Goal: Task Accomplishment & Management: Manage account settings

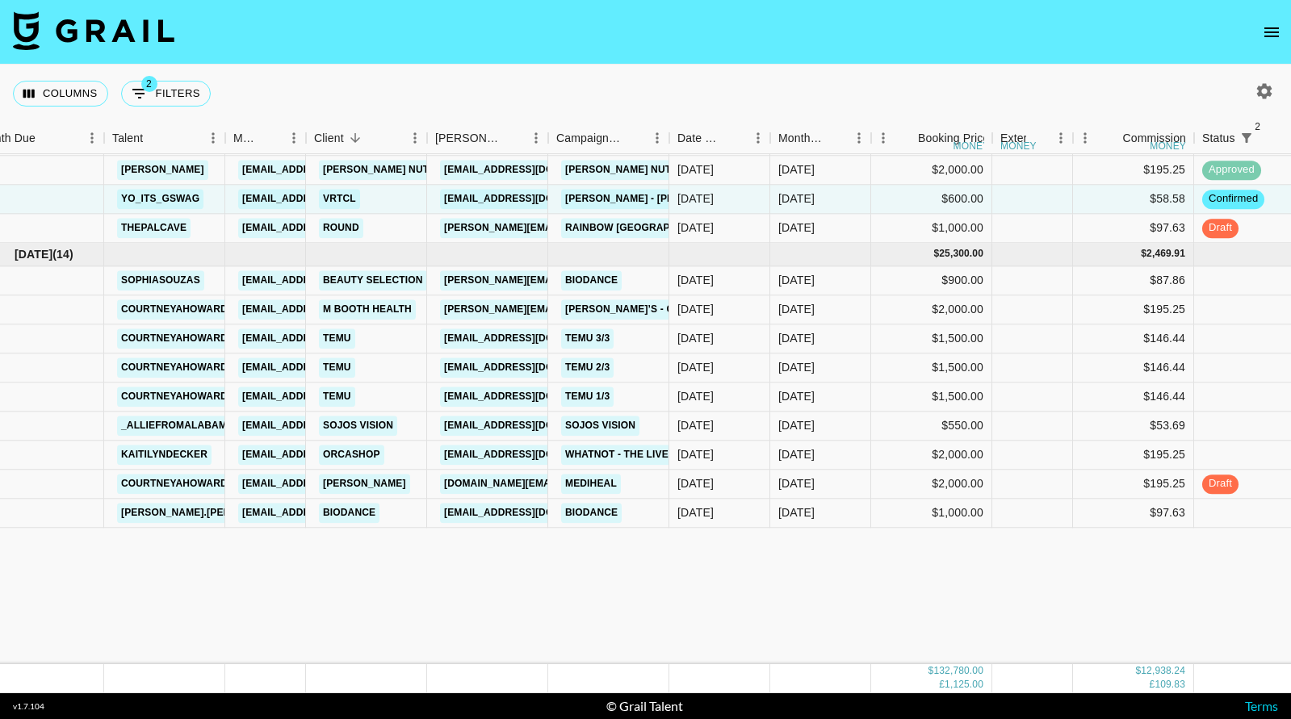
scroll to position [2058, 29]
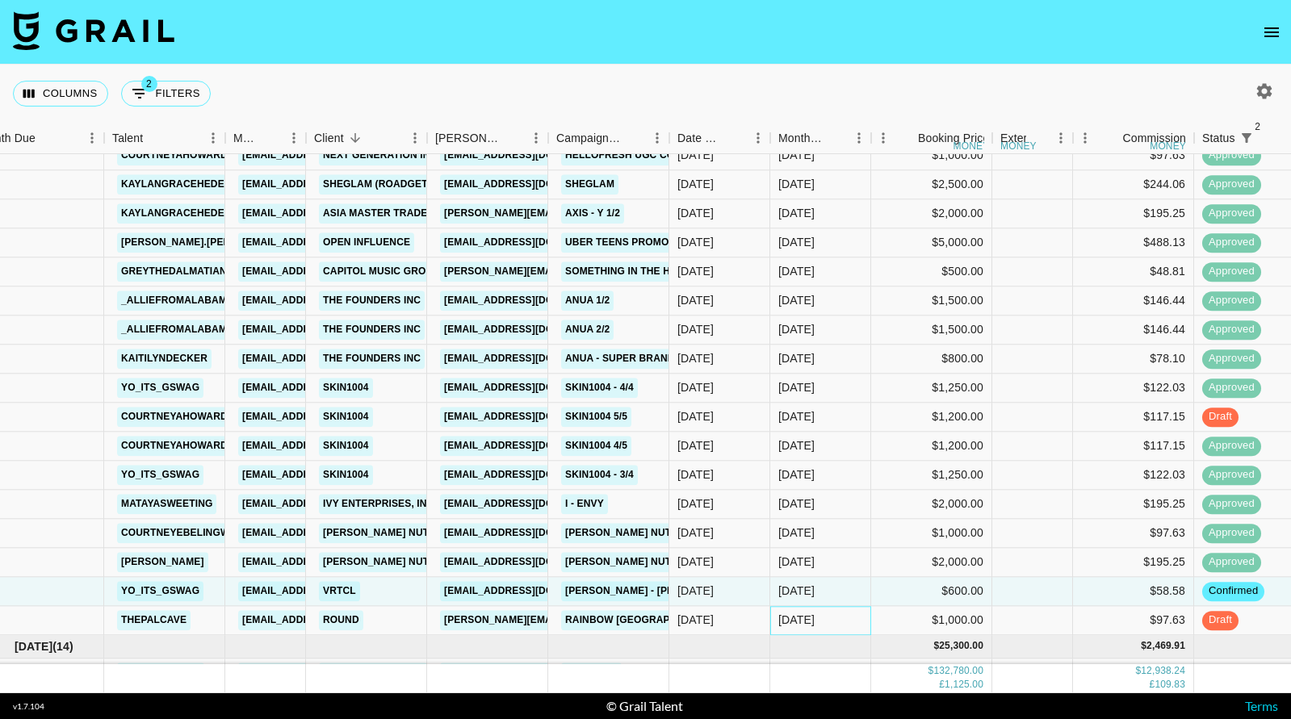
click at [783, 630] on div "[DATE]" at bounding box center [820, 620] width 101 height 29
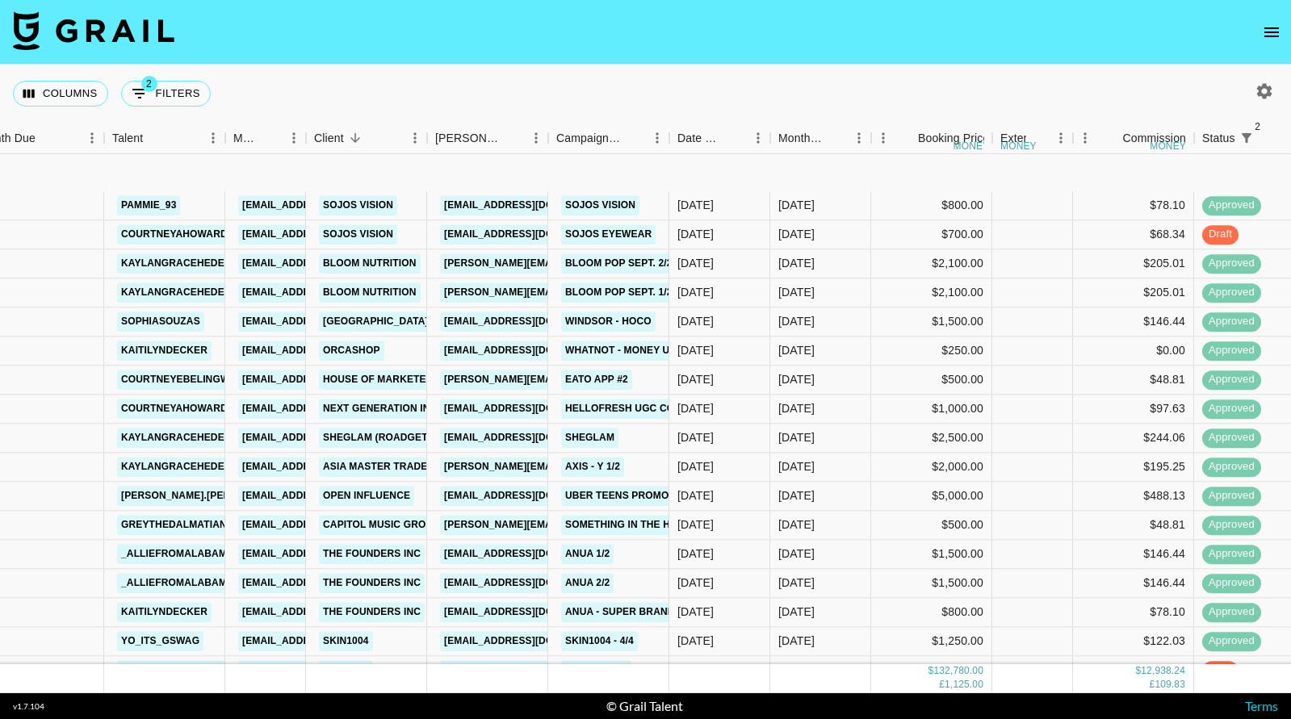
scroll to position [1757, 29]
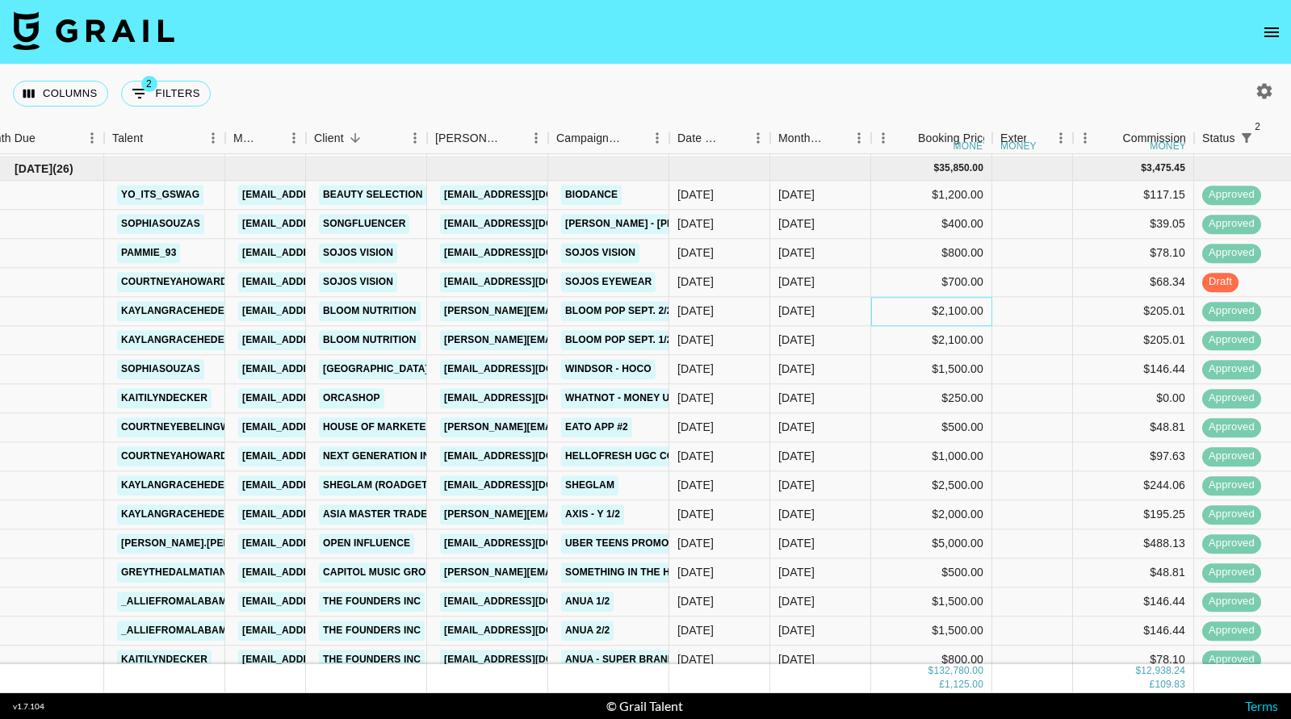
click at [876, 298] on div "$2,100.00" at bounding box center [931, 311] width 121 height 29
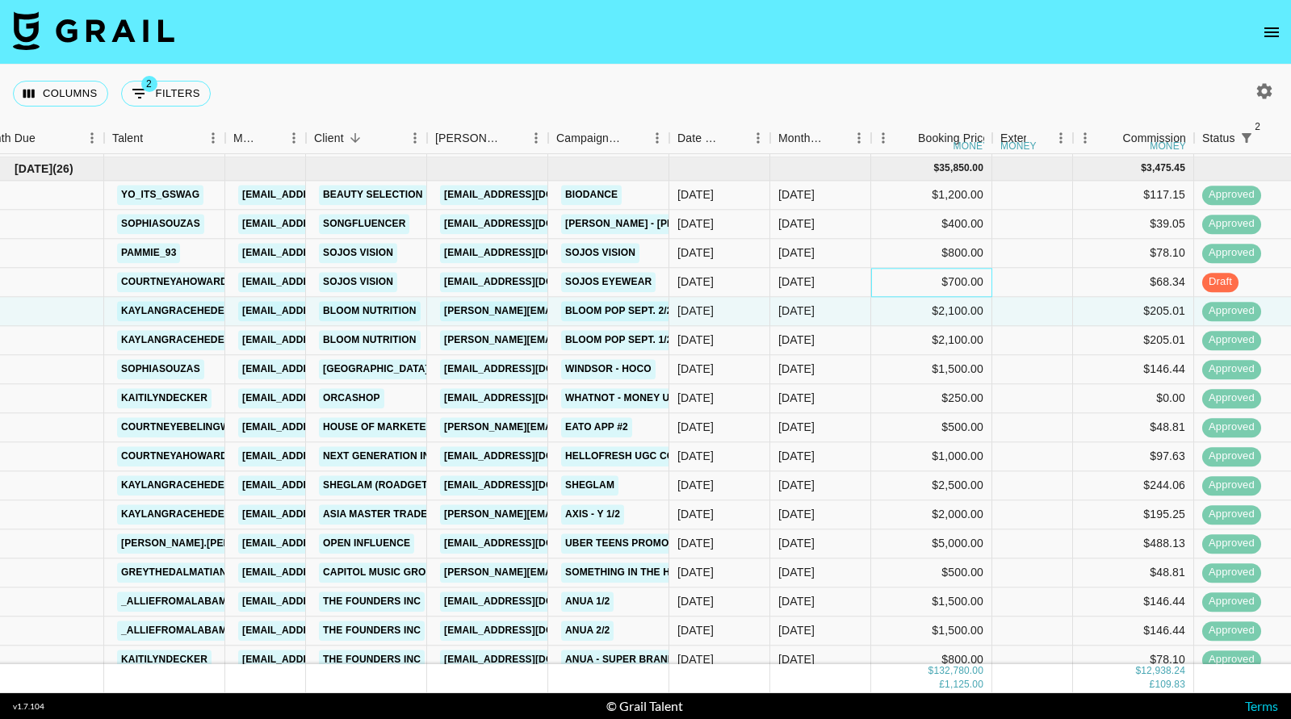
click at [879, 283] on div "$700.00" at bounding box center [931, 282] width 121 height 29
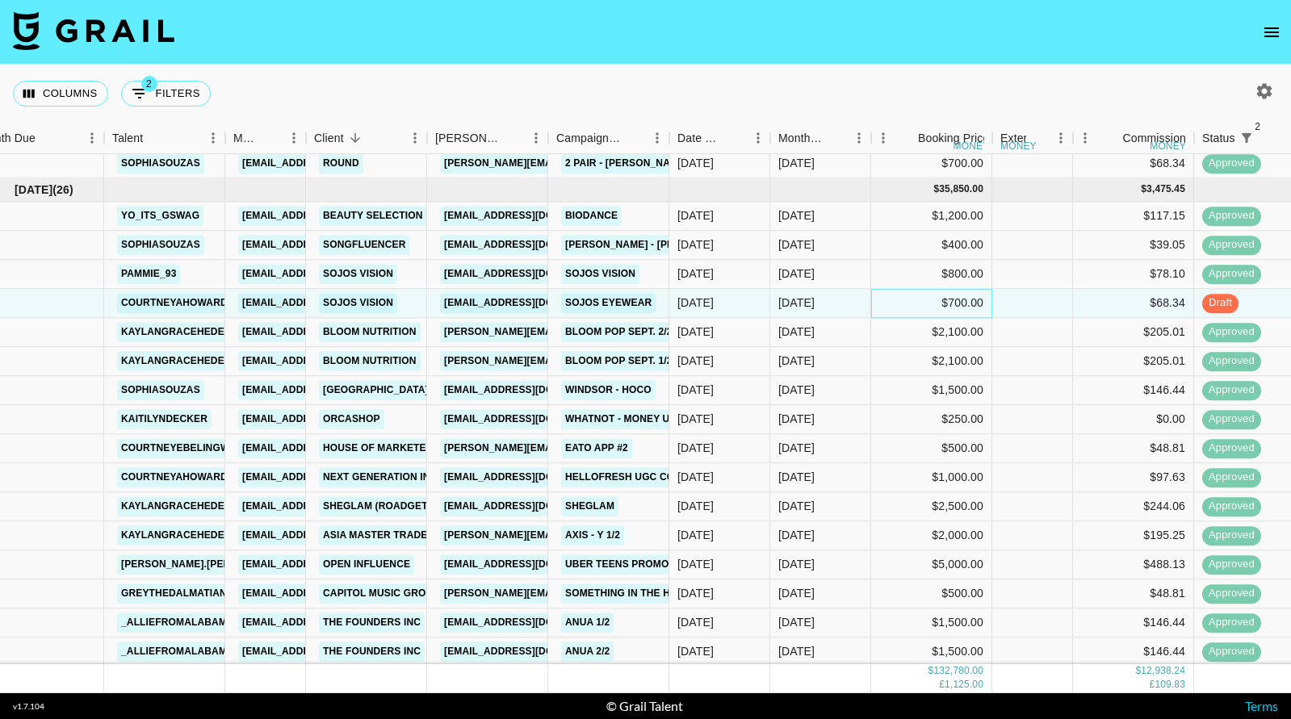
scroll to position [1735, 29]
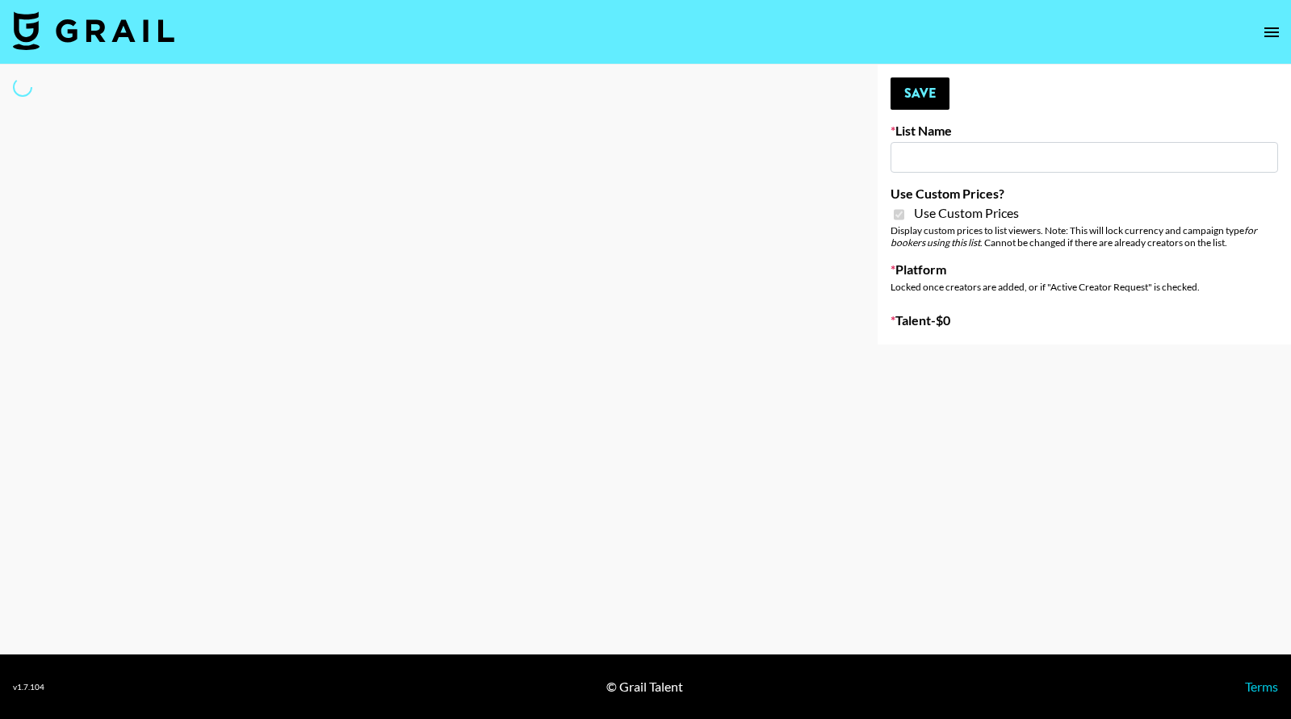
type input "Petlibro (30th Sept)"
checkbox input "true"
select select "Brand"
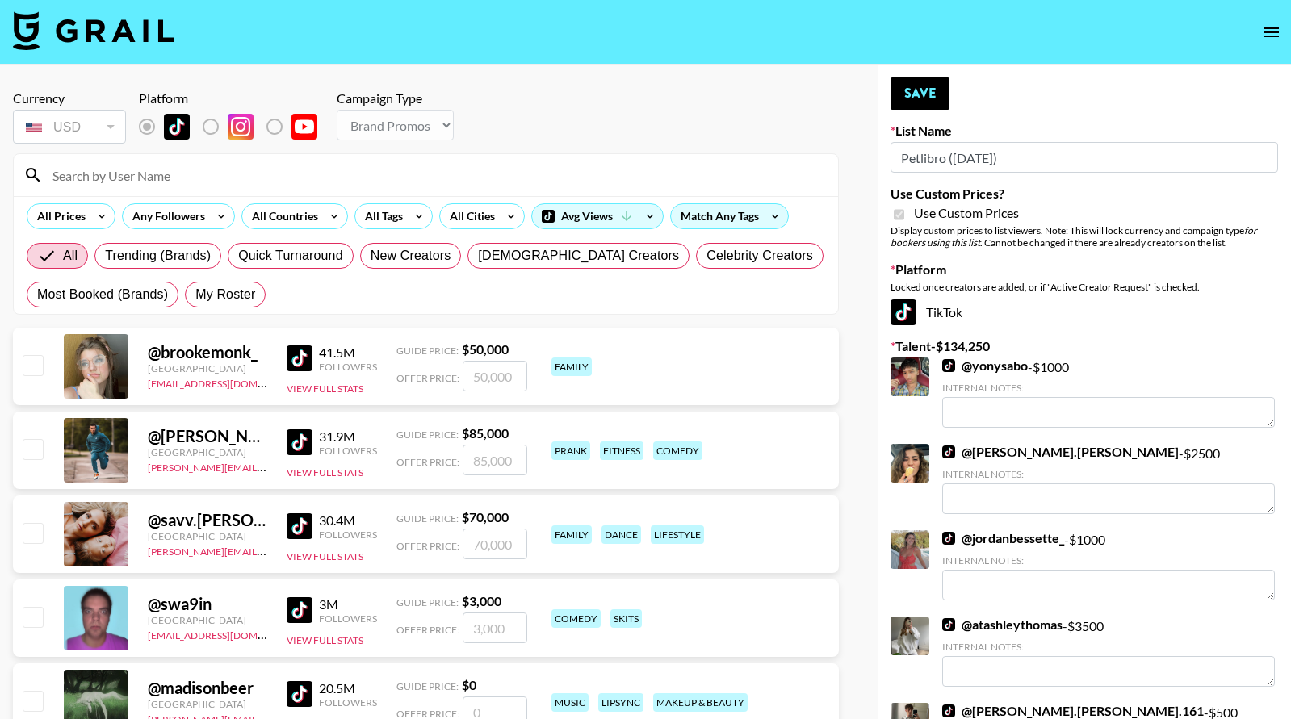
click at [433, 158] on div at bounding box center [426, 175] width 824 height 42
click at [433, 165] on input at bounding box center [435, 175] width 785 height 26
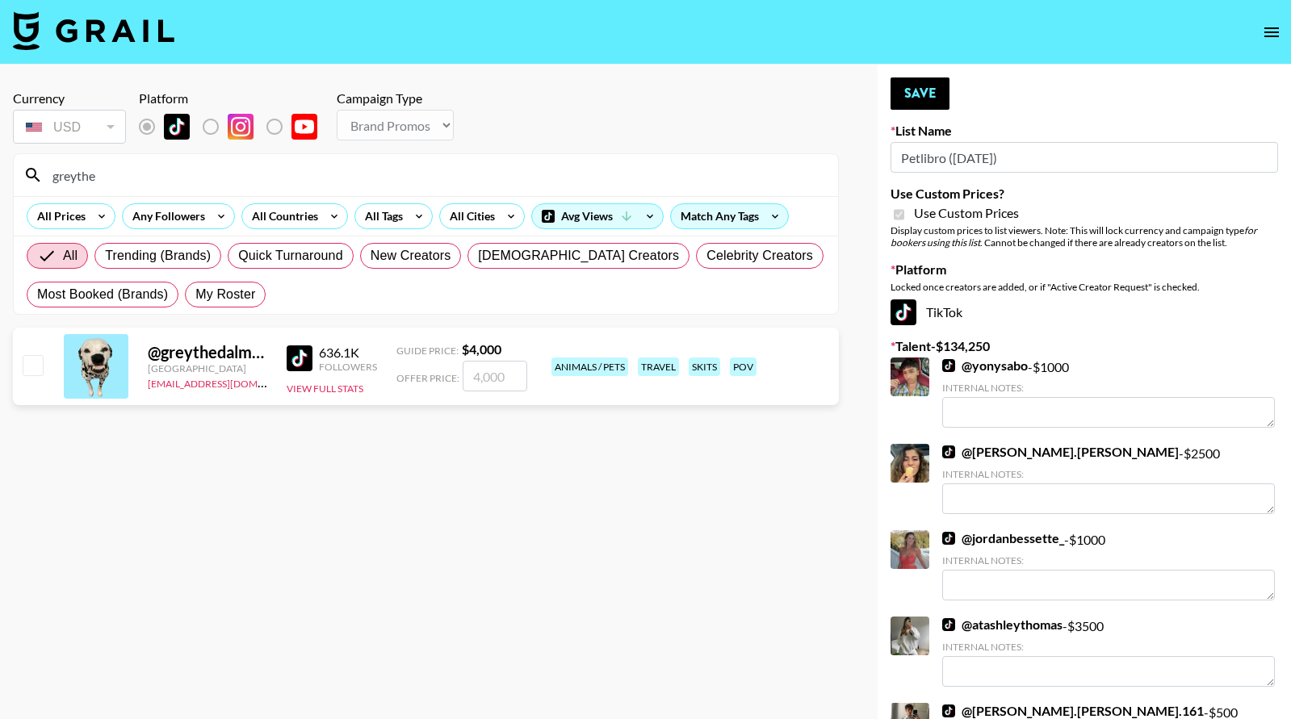
type input "greythe"
click at [36, 358] on input "checkbox" at bounding box center [32, 364] width 19 height 19
checkbox input "true"
drag, startPoint x: 511, startPoint y: 379, endPoint x: 440, endPoint y: 379, distance: 71.0
click at [440, 379] on div "Offer Price: 4000" at bounding box center [461, 376] width 131 height 31
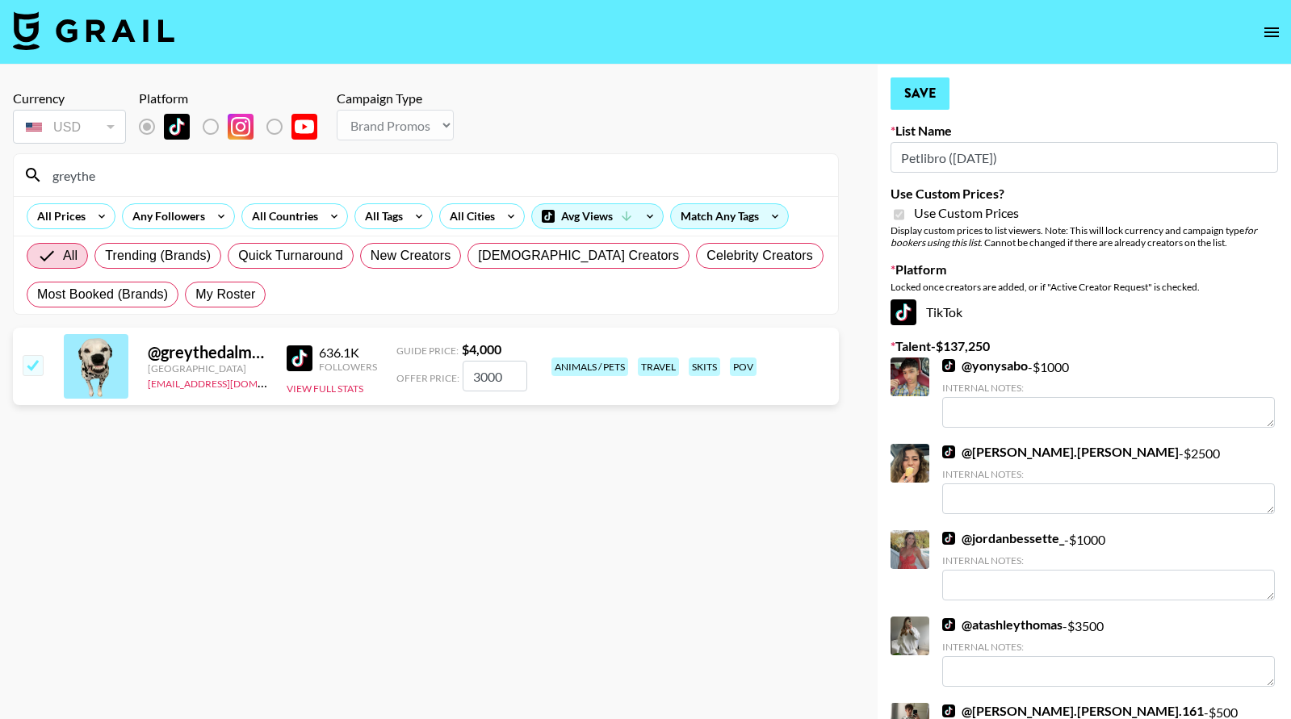
type input "3000"
click at [932, 93] on button "Save" at bounding box center [919, 93] width 59 height 32
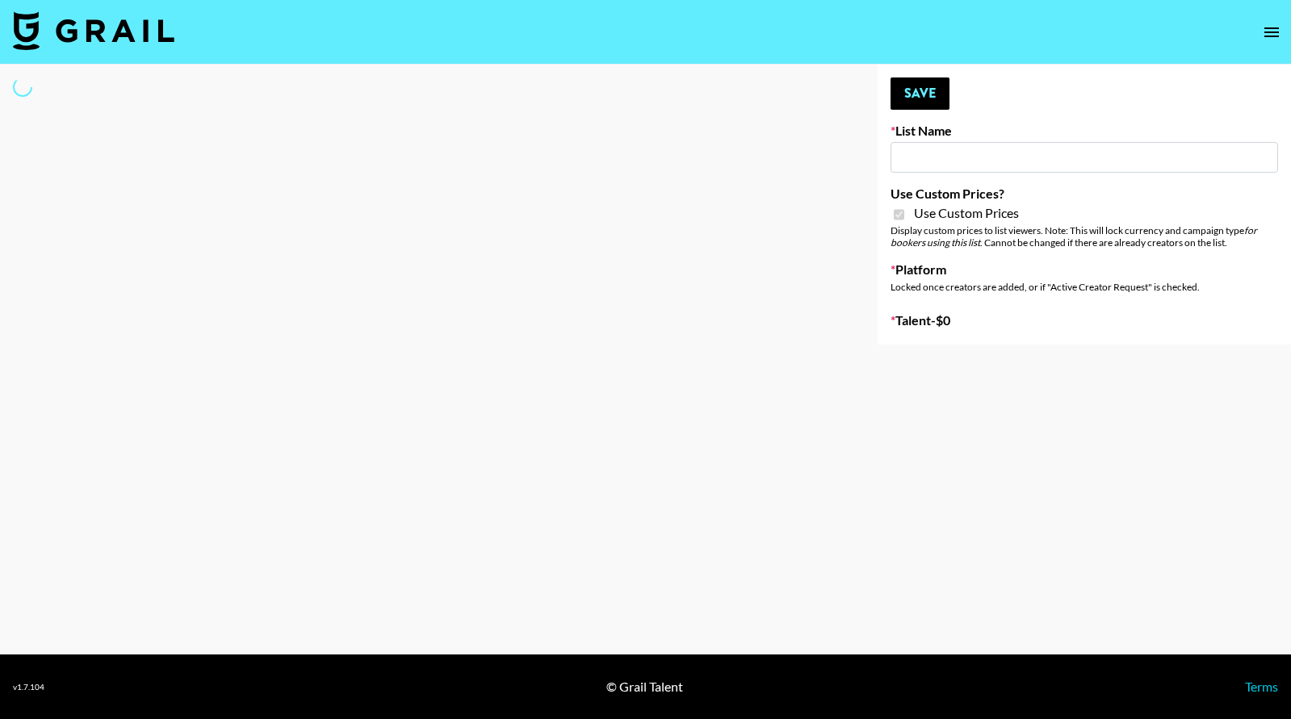
type input "Medical Solutions (30th Sept)"
checkbox input "true"
select select "Brand"
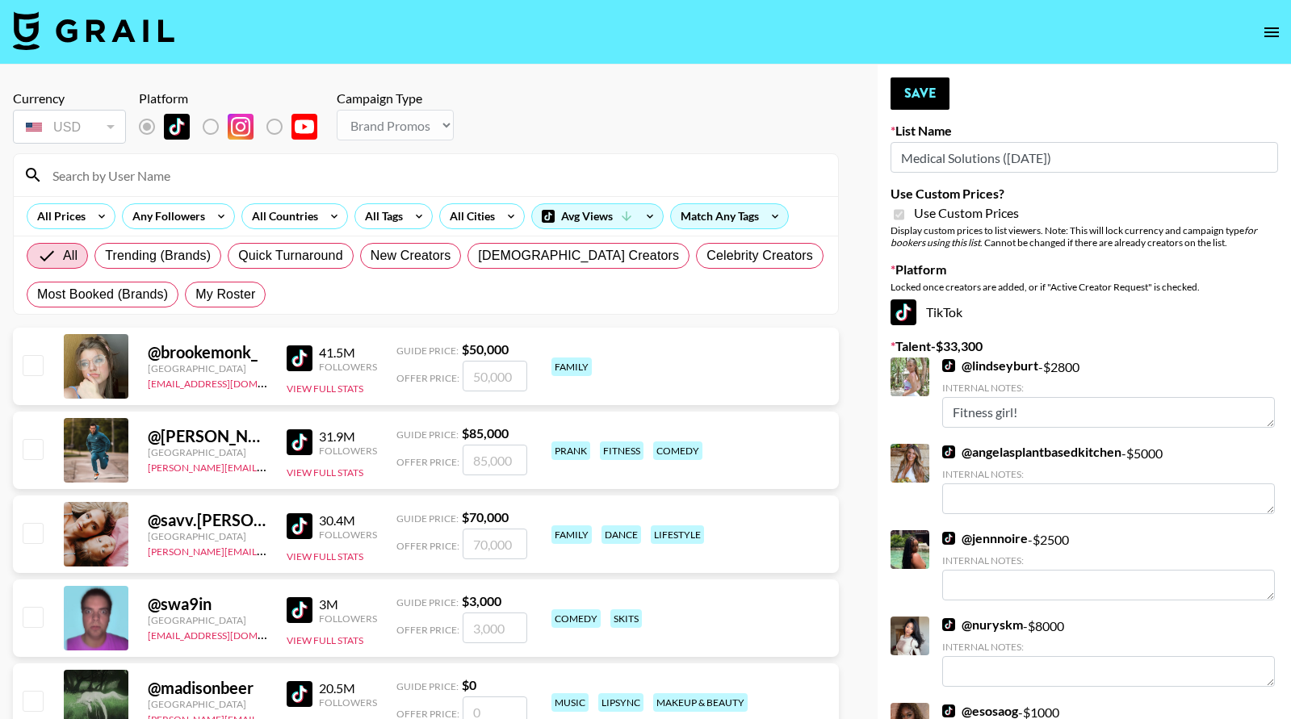
click at [141, 185] on input at bounding box center [435, 175] width 785 height 26
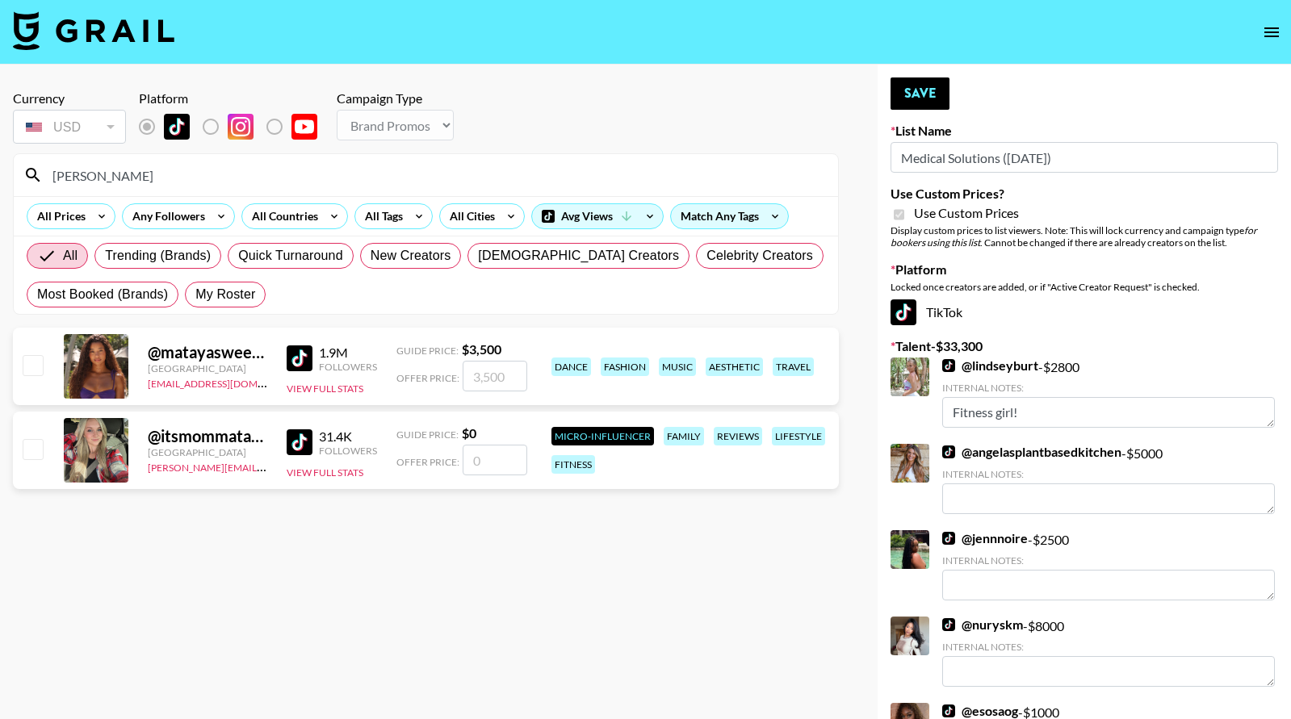
type input "mataya"
click at [34, 369] on input "checkbox" at bounding box center [32, 364] width 19 height 19
checkbox input "true"
drag, startPoint x: 513, startPoint y: 376, endPoint x: 477, endPoint y: 372, distance: 35.7
click at [477, 372] on input "3500" at bounding box center [495, 376] width 65 height 31
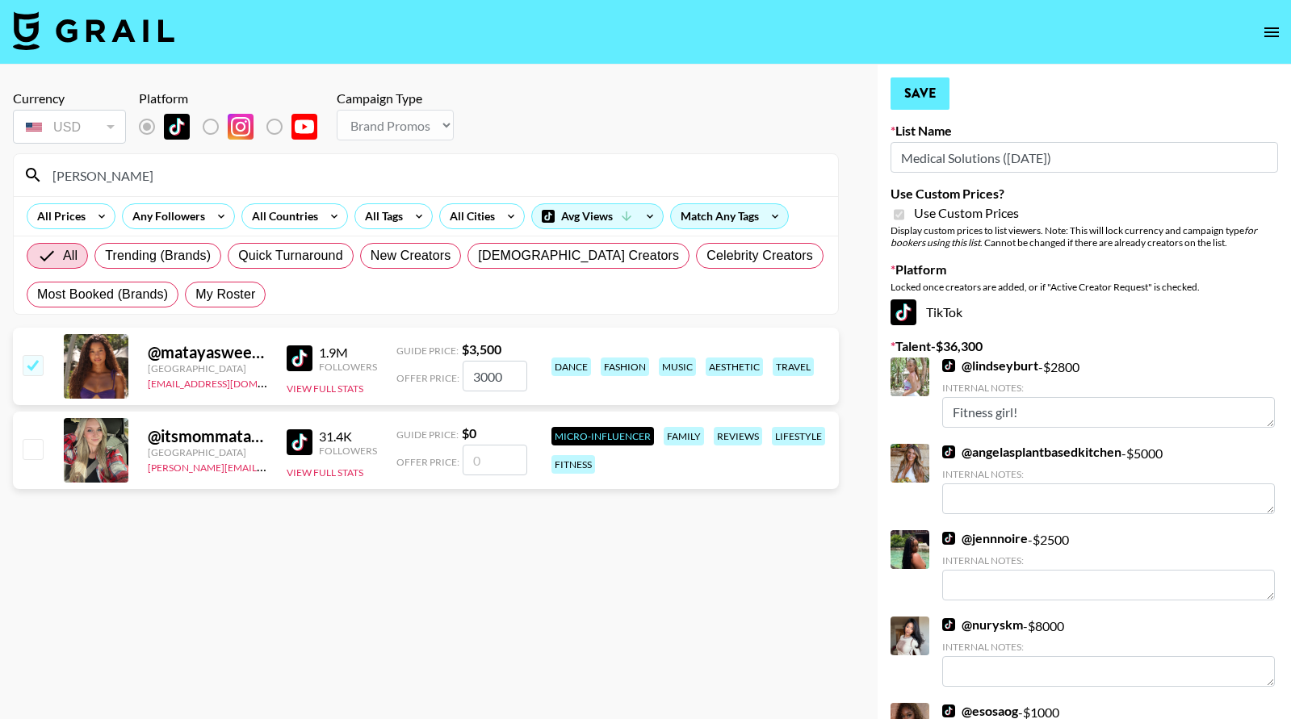
type input "3000"
click at [934, 81] on button "Save" at bounding box center [919, 93] width 59 height 32
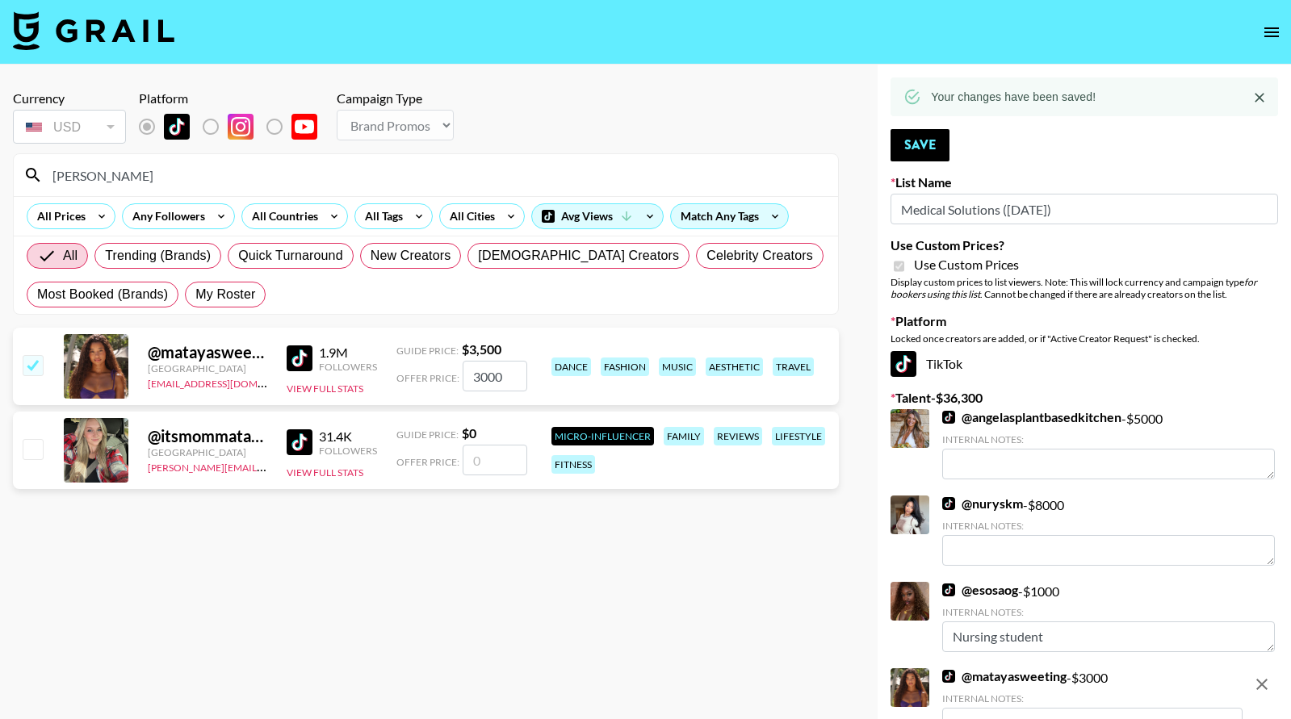
drag, startPoint x: 157, startPoint y: 170, endPoint x: 8, endPoint y: 170, distance: 149.3
click at [10, 170] on div "Currency USD USD ​ Platform Campaign Type Choose Type... Song Promos Brand Prom…" at bounding box center [426, 632] width 852 height 1135
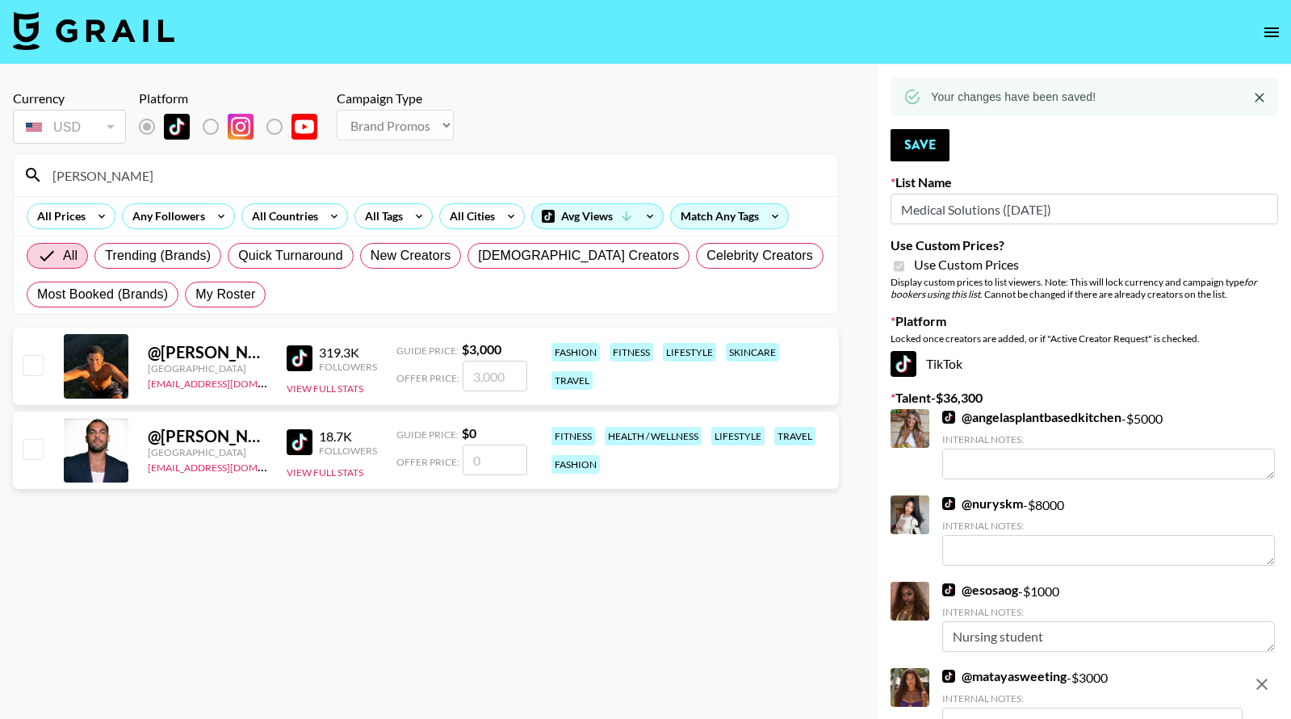
type input "josh_"
click at [32, 370] on input "checkbox" at bounding box center [32, 364] width 19 height 19
checkbox input "true"
type input "3000"
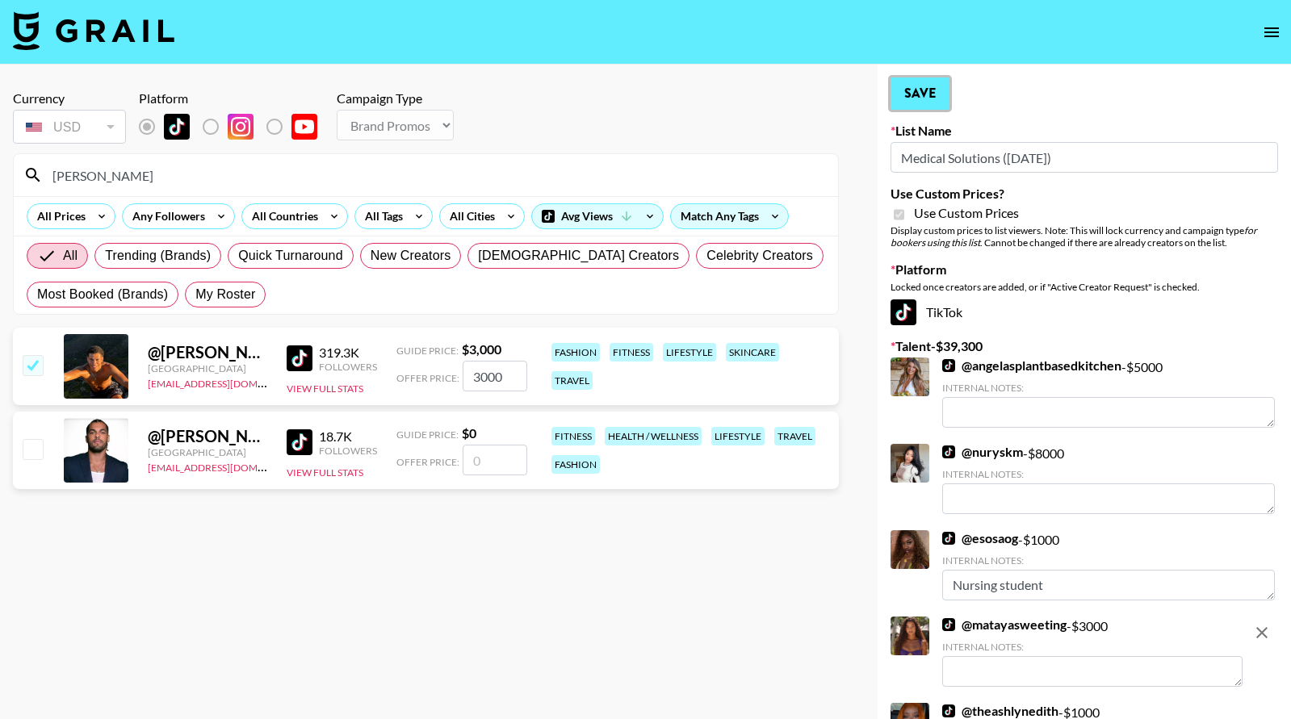
click at [922, 88] on button "Save" at bounding box center [919, 93] width 59 height 32
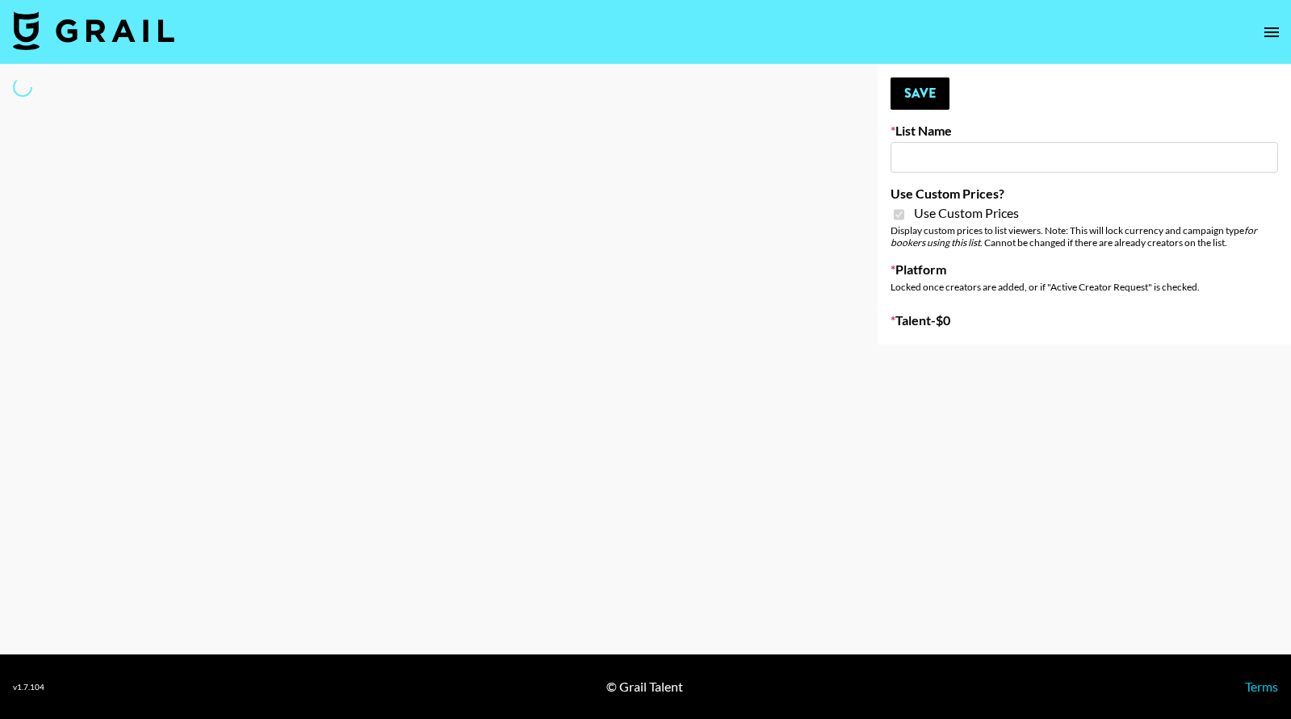
type input "Butcher Box (30th Sept)"
checkbox input "true"
select select "Brand"
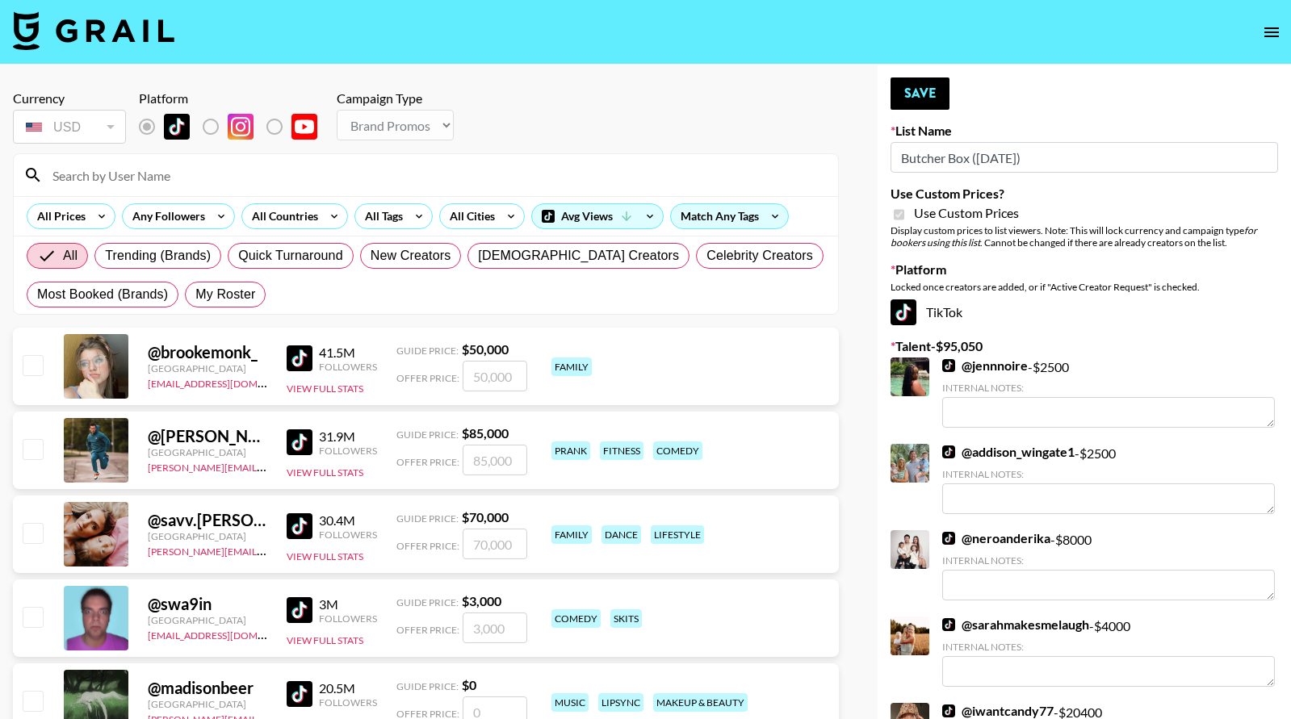
click at [254, 172] on input at bounding box center [435, 175] width 785 height 26
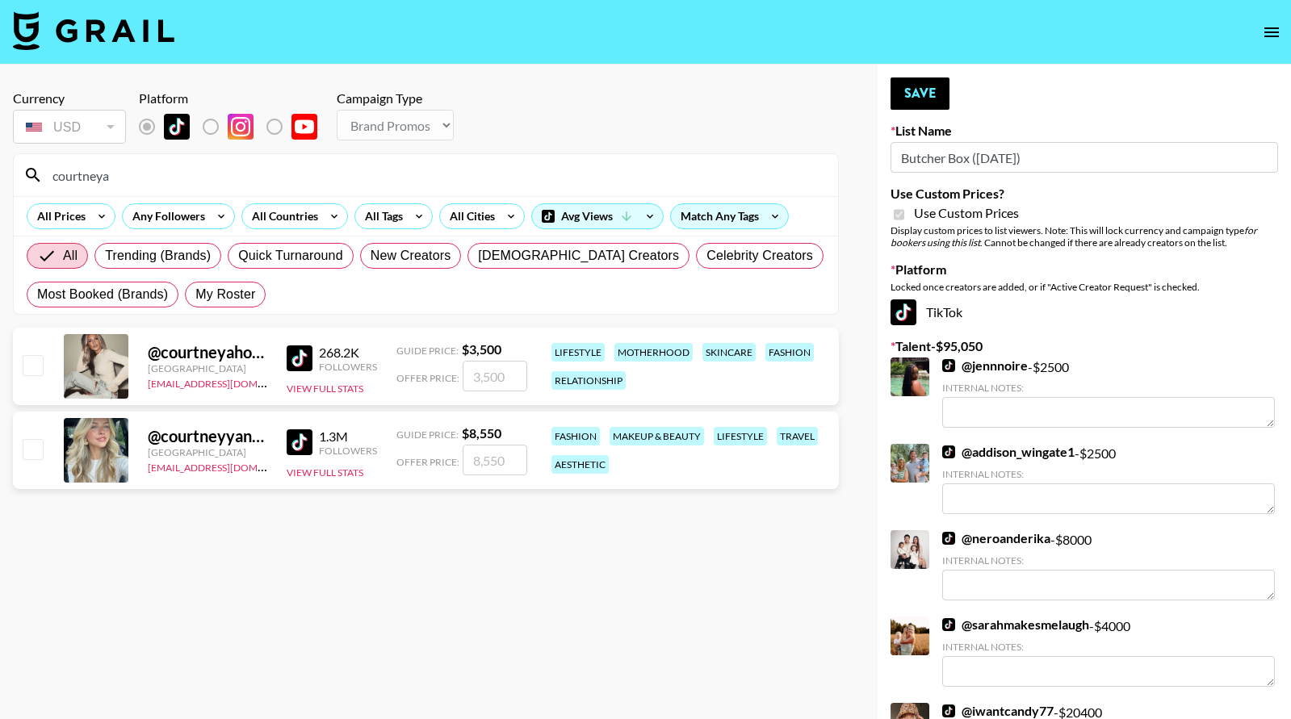
type input "courtneya"
click at [31, 370] on input "checkbox" at bounding box center [32, 364] width 19 height 19
checkbox input "true"
type input "3500"
click at [931, 97] on button "Save" at bounding box center [919, 93] width 59 height 32
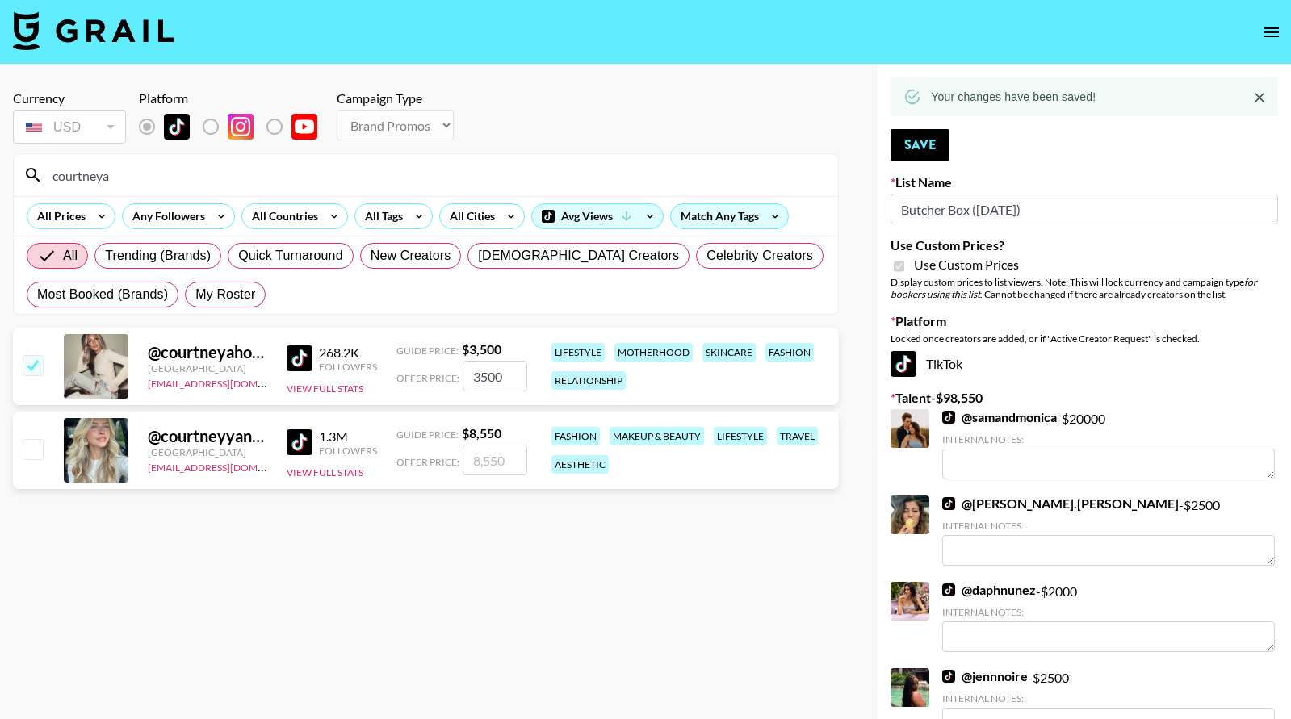
drag, startPoint x: 206, startPoint y: 174, endPoint x: 29, endPoint y: 161, distance: 177.2
click at [29, 161] on div "courtneya" at bounding box center [426, 175] width 824 height 42
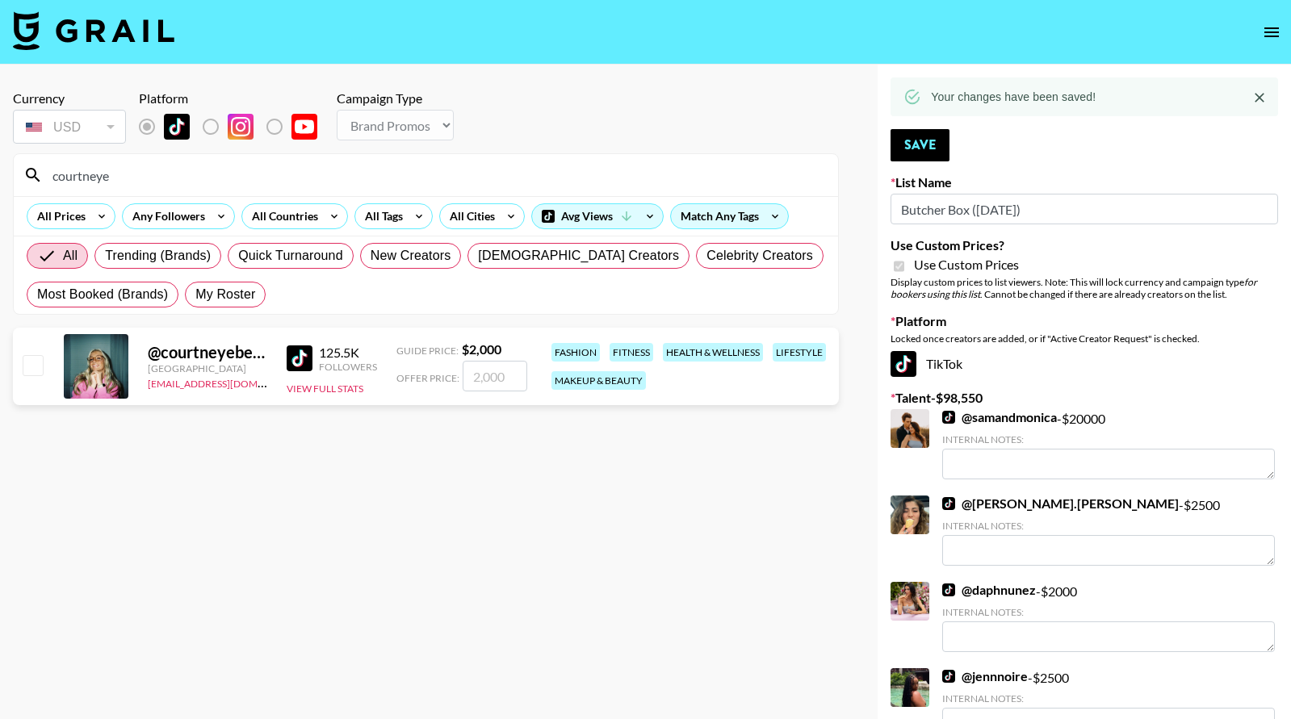
type input "courtneye"
click at [34, 369] on input "checkbox" at bounding box center [32, 364] width 19 height 19
checkbox input "true"
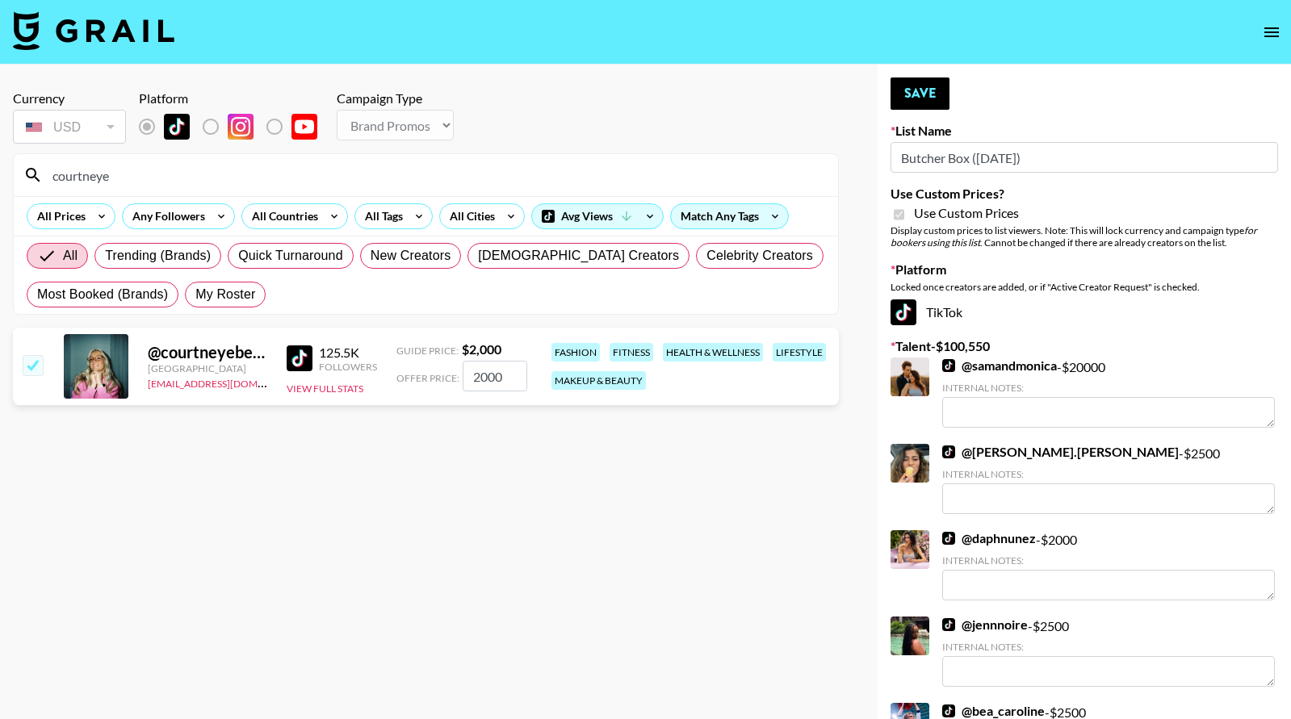
drag, startPoint x: 518, startPoint y: 377, endPoint x: 457, endPoint y: 370, distance: 61.8
click at [460, 370] on div "Offer Price: 2000" at bounding box center [461, 376] width 131 height 31
type input "1500"
click at [927, 86] on button "Save" at bounding box center [919, 93] width 59 height 32
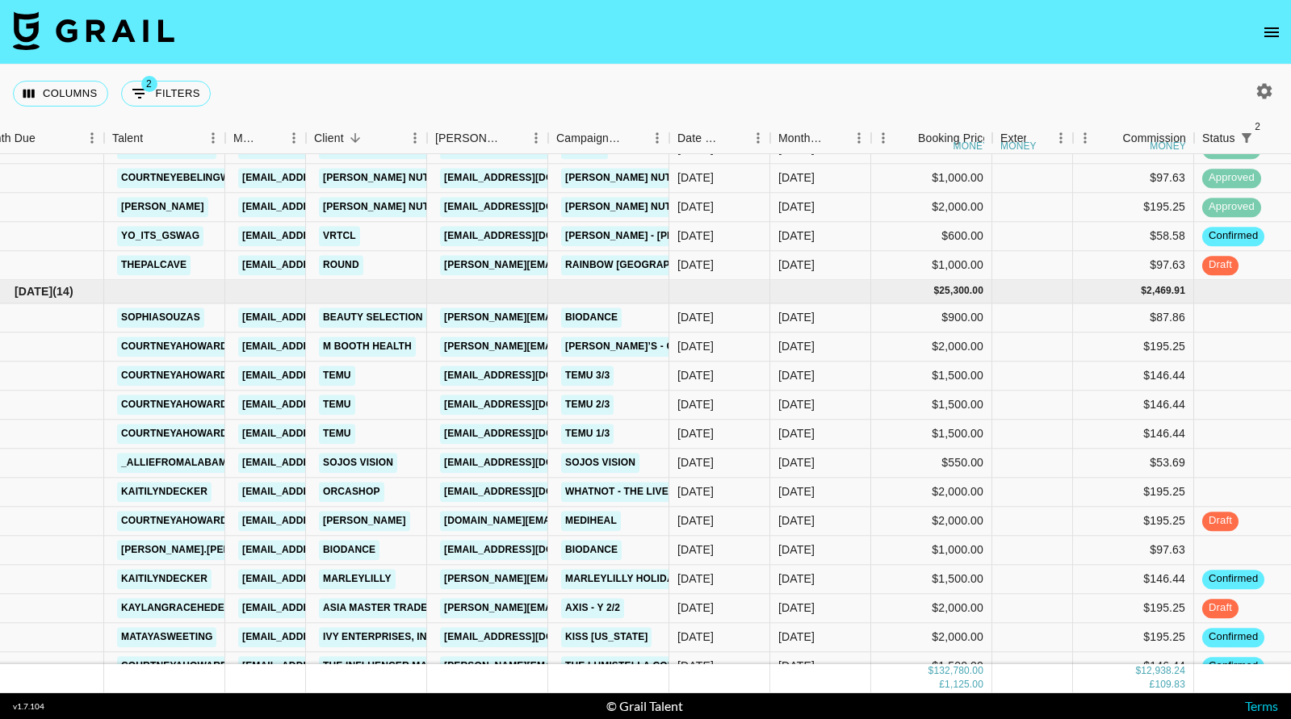
scroll to position [2459, 29]
